Goal: Find specific page/section: Find specific page/section

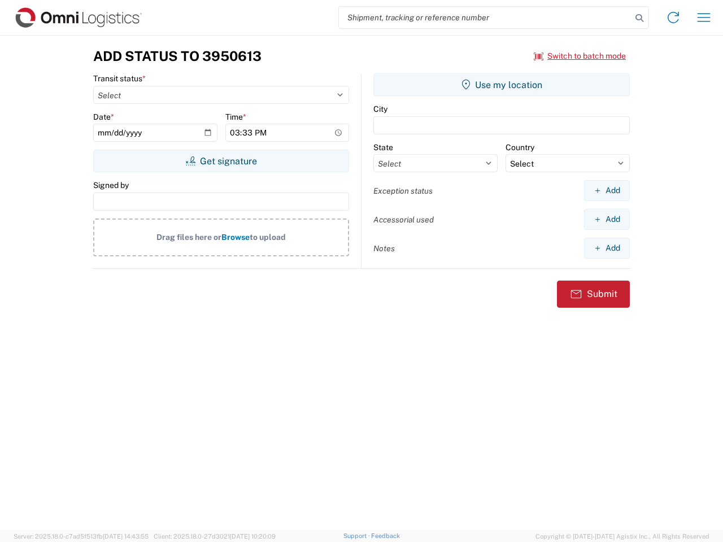
click at [485, 18] on input "search" at bounding box center [485, 17] width 293 height 21
click at [639, 18] on icon at bounding box center [639, 18] width 16 height 16
click at [673, 18] on icon at bounding box center [673, 17] width 18 height 18
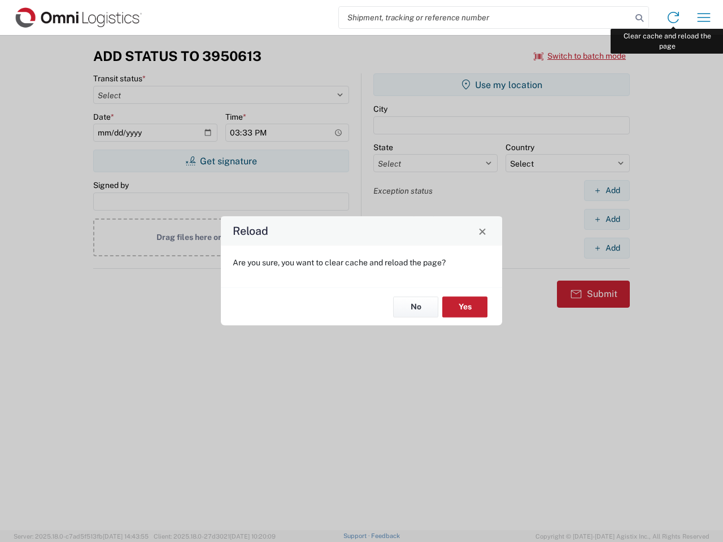
click at [704, 18] on div "Reload Are you sure, you want to clear cache and reload the page? No Yes" at bounding box center [361, 271] width 723 height 542
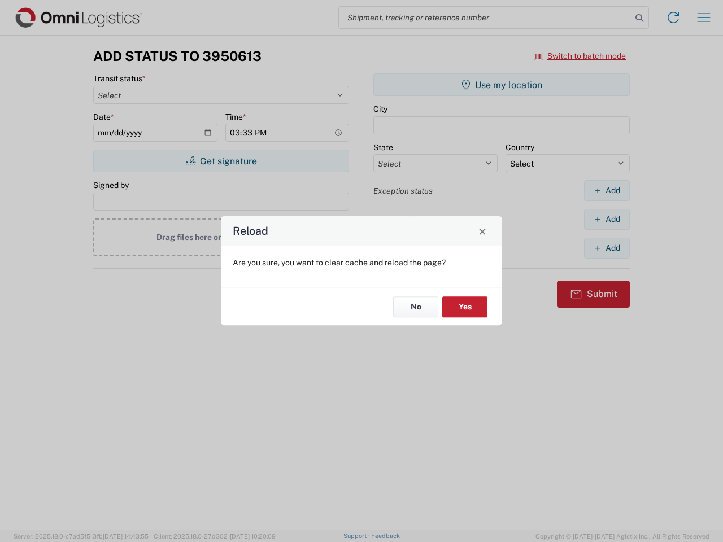
click at [580, 56] on div "Reload Are you sure, you want to clear cache and reload the page? No Yes" at bounding box center [361, 271] width 723 height 542
click at [221, 161] on div "Reload Are you sure, you want to clear cache and reload the page? No Yes" at bounding box center [361, 271] width 723 height 542
click at [501, 85] on div "Reload Are you sure, you want to clear cache and reload the page? No Yes" at bounding box center [361, 271] width 723 height 542
click at [606, 190] on div "Reload Are you sure, you want to clear cache and reload the page? No Yes" at bounding box center [361, 271] width 723 height 542
click at [606, 219] on div "Reload Are you sure, you want to clear cache and reload the page? No Yes" at bounding box center [361, 271] width 723 height 542
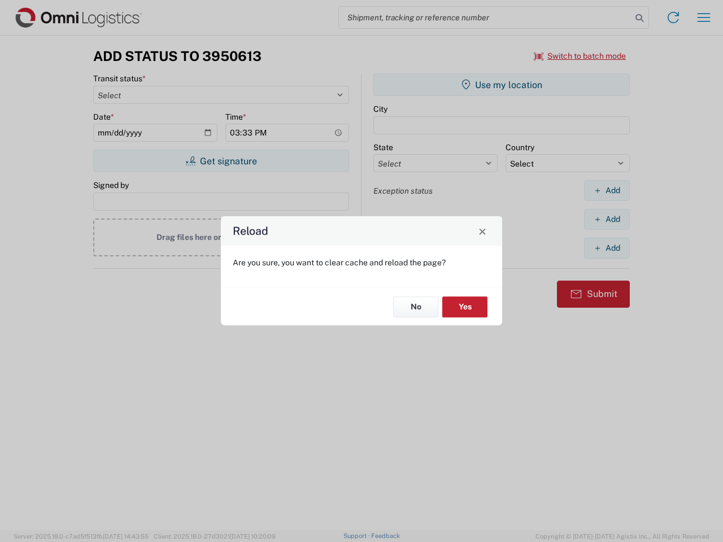
click at [606, 248] on div "Reload Are you sure, you want to clear cache and reload the page? No Yes" at bounding box center [361, 271] width 723 height 542
